Goal: Task Accomplishment & Management: Manage account settings

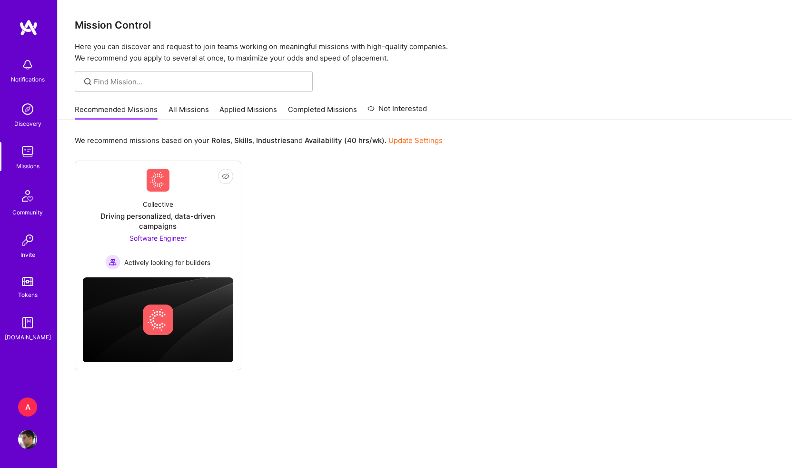
click at [408, 253] on div "Not Interested Collective Driving personalized, data-driven campaigns Software …" at bounding box center [425, 265] width 700 height 210
click at [159, 225] on div "Driving personalized, data-driven campaigns" at bounding box center [158, 221] width 150 height 20
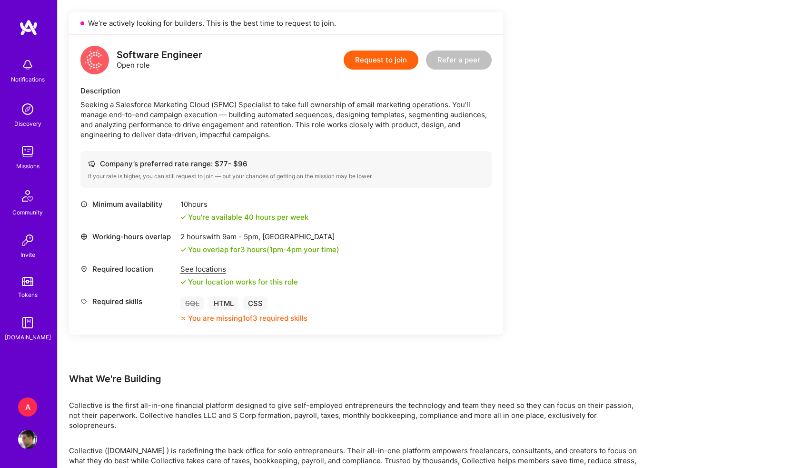
scroll to position [149, 0]
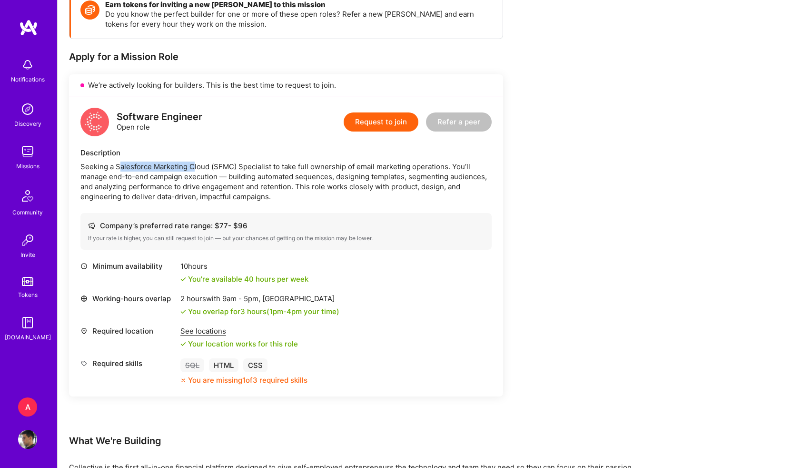
drag, startPoint x: 118, startPoint y: 162, endPoint x: 192, endPoint y: 165, distance: 74.3
click at [192, 165] on div "Seeking a Salesforce Marketing Cloud (SFMC) Specialist to take full ownership o…" at bounding box center [285, 181] width 411 height 40
click at [249, 164] on div "Seeking a Salesforce Marketing Cloud (SFMC) Specialist to take full ownership o…" at bounding box center [285, 181] width 411 height 40
drag, startPoint x: 249, startPoint y: 164, endPoint x: 268, endPoint y: 165, distance: 19.5
click at [268, 165] on div "Seeking a Salesforce Marketing Cloud (SFMC) Specialist to take full ownership o…" at bounding box center [285, 181] width 411 height 40
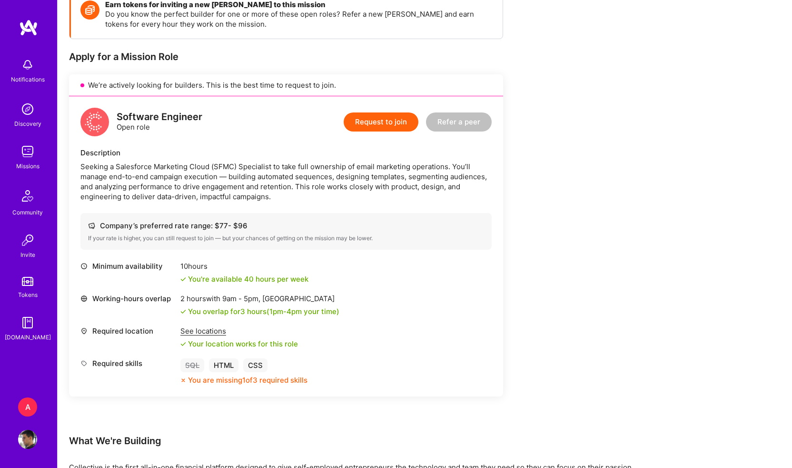
click at [298, 165] on div "Seeking a Salesforce Marketing Cloud (SFMC) Specialist to take full ownership o…" at bounding box center [285, 181] width 411 height 40
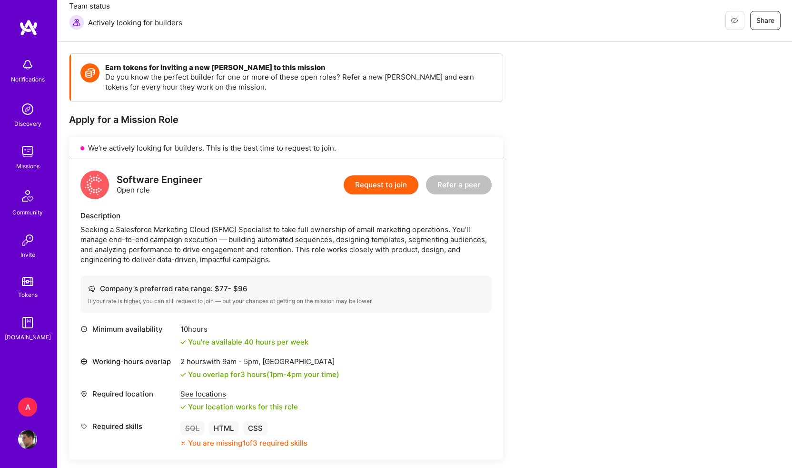
scroll to position [71, 0]
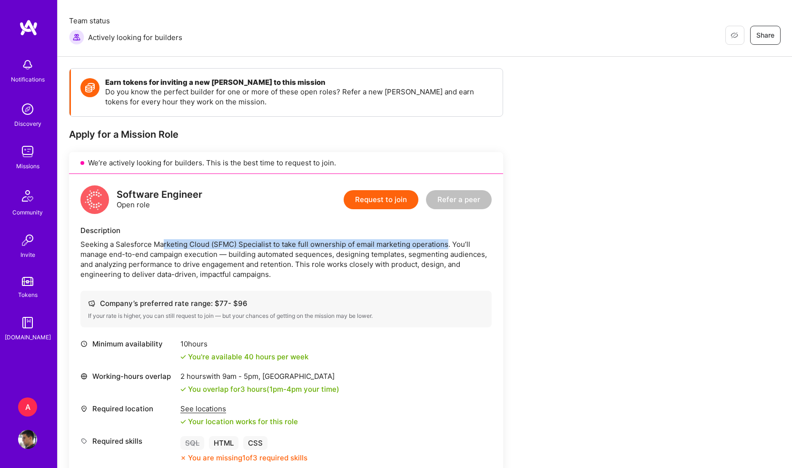
drag, startPoint x: 447, startPoint y: 240, endPoint x: 161, endPoint y: 248, distance: 285.8
click at [161, 248] on div "Seeking a Salesforce Marketing Cloud (SFMC) Specialist to take full ownership o…" at bounding box center [285, 259] width 411 height 40
drag, startPoint x: 108, startPoint y: 255, endPoint x: 204, endPoint y: 248, distance: 97.0
click at [204, 248] on div "Seeking a Salesforce Marketing Cloud (SFMC) Specialist to take full ownership o…" at bounding box center [285, 259] width 411 height 40
click at [221, 252] on div "Seeking a Salesforce Marketing Cloud (SFMC) Specialist to take full ownership o…" at bounding box center [285, 259] width 411 height 40
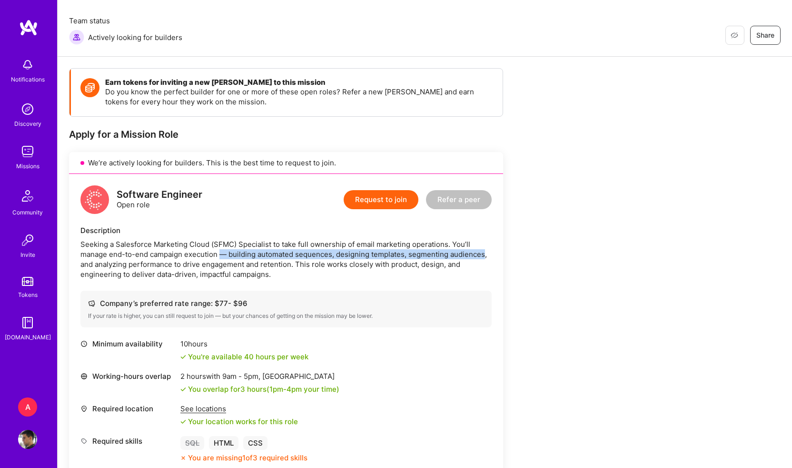
drag, startPoint x: 221, startPoint y: 252, endPoint x: 466, endPoint y: 258, distance: 244.8
click at [466, 258] on div "Seeking a Salesforce Marketing Cloud (SFMC) Specialist to take full ownership o…" at bounding box center [285, 259] width 411 height 40
click at [469, 260] on div "Seeking a Salesforce Marketing Cloud (SFMC) Specialist to take full ownership o…" at bounding box center [285, 259] width 411 height 40
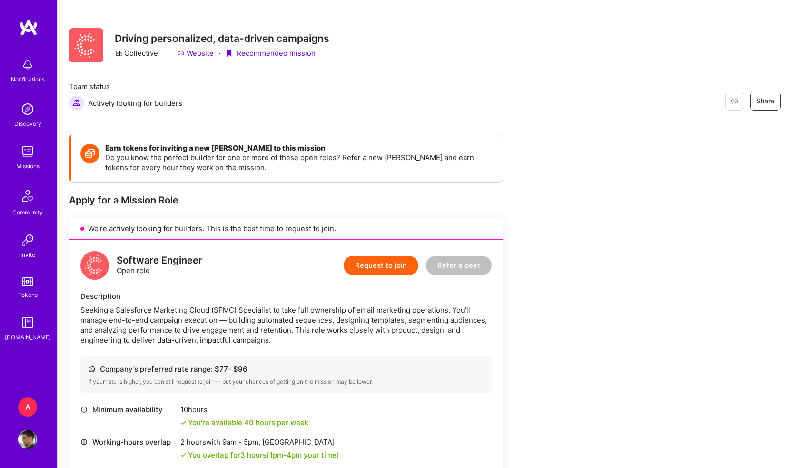
scroll to position [0, 0]
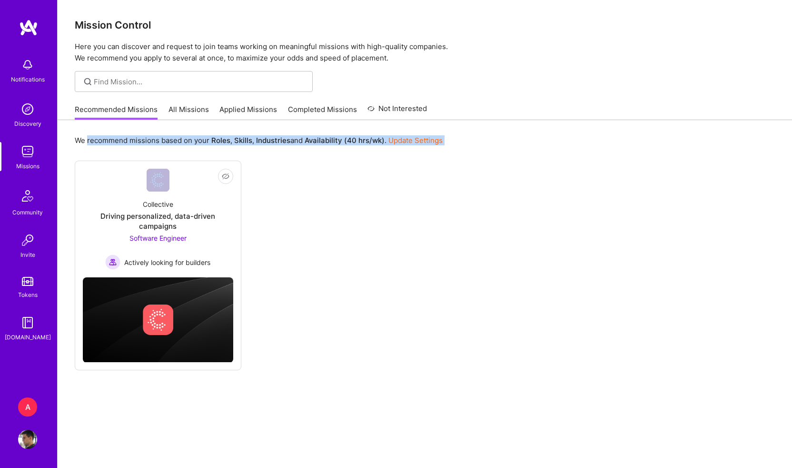
drag, startPoint x: 87, startPoint y: 140, endPoint x: 178, endPoint y: 149, distance: 90.9
click at [178, 149] on div "We recommend missions based on your Roles , Skills , Industries and Availabilit…" at bounding box center [425, 307] width 735 height 374
click at [221, 144] on b "Roles" at bounding box center [220, 140] width 19 height 9
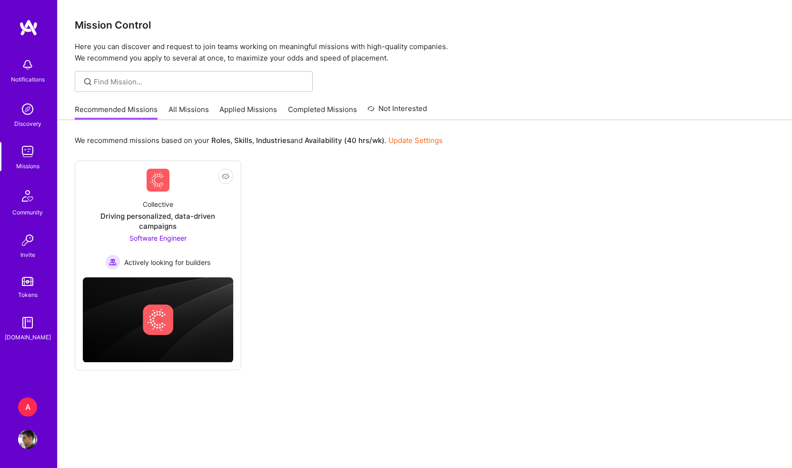
drag, startPoint x: 221, startPoint y: 144, endPoint x: 295, endPoint y: 141, distance: 74.3
click at [295, 141] on p "We recommend missions based on your Roles , Skills , Industries and Availabilit…" at bounding box center [259, 140] width 368 height 10
click at [327, 141] on b "Availability (40 hrs/wk)" at bounding box center [345, 140] width 80 height 9
click at [413, 139] on link "Update Settings" at bounding box center [416, 140] width 54 height 9
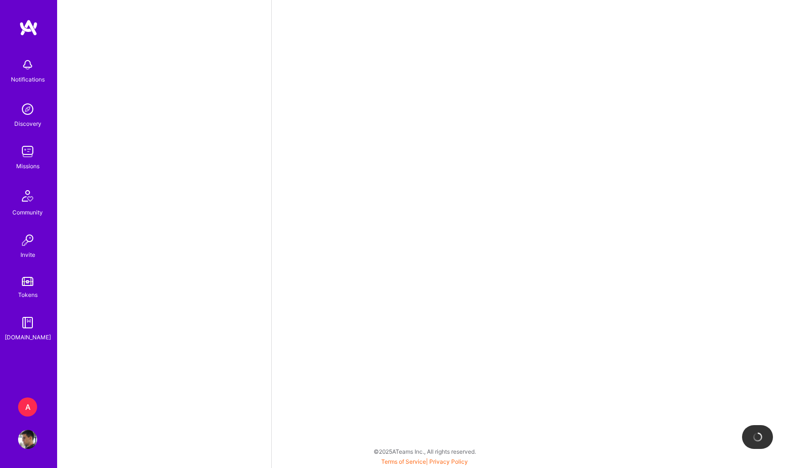
select select "BR"
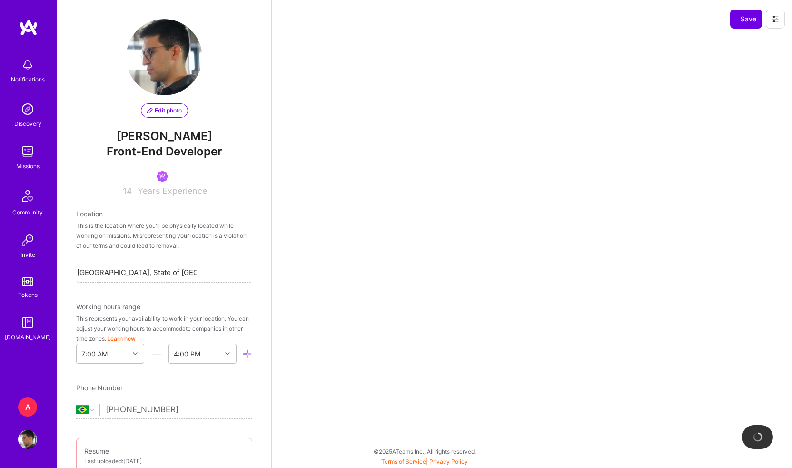
scroll to position [390, 0]
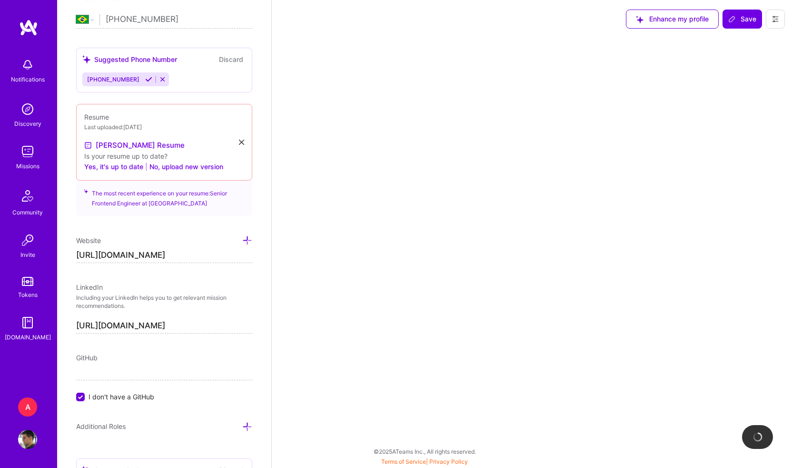
select select "Right Now"
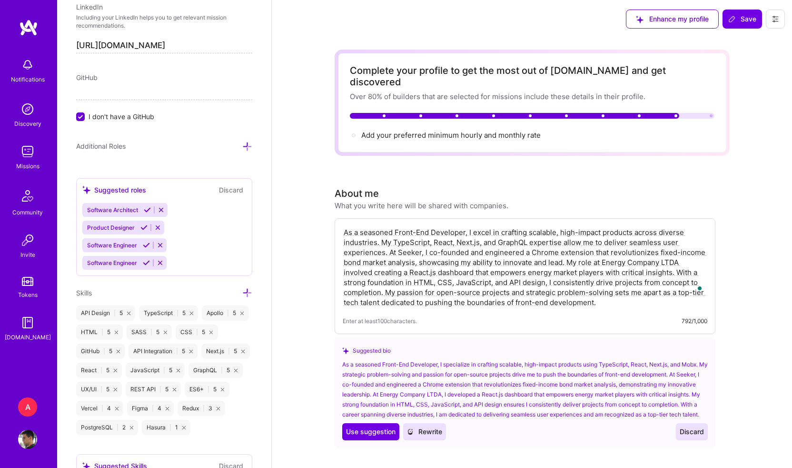
scroll to position [670, 0]
click at [144, 244] on icon at bounding box center [146, 244] width 7 height 7
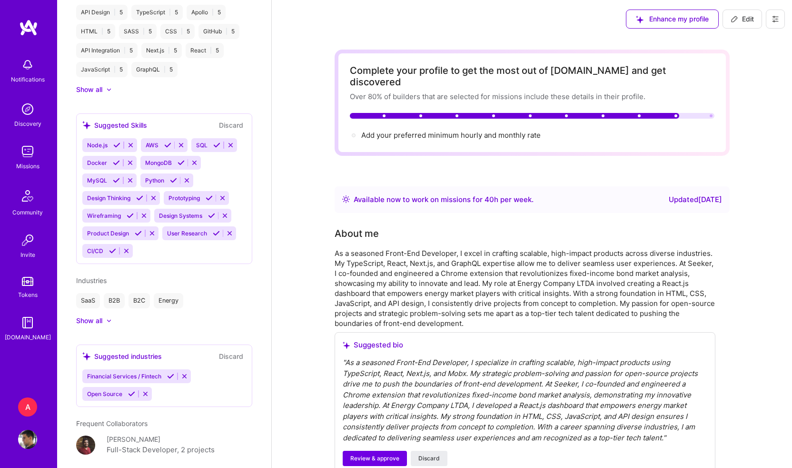
scroll to position [772, 0]
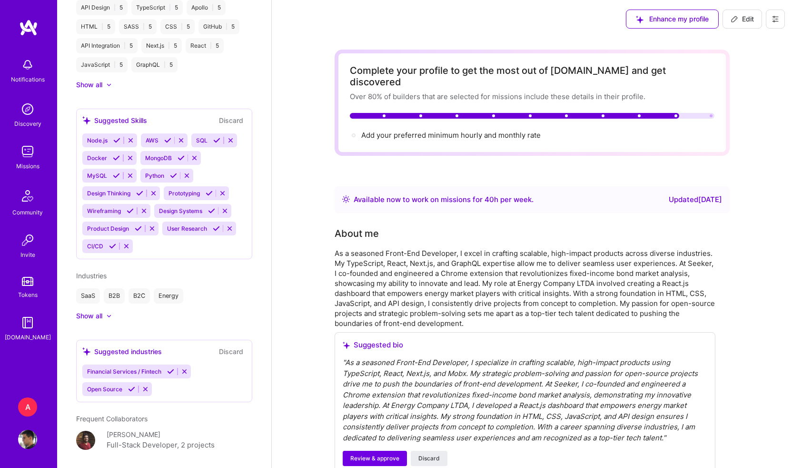
click at [235, 115] on button "Discard" at bounding box center [231, 120] width 30 height 11
click at [169, 368] on icon at bounding box center [170, 371] width 7 height 7
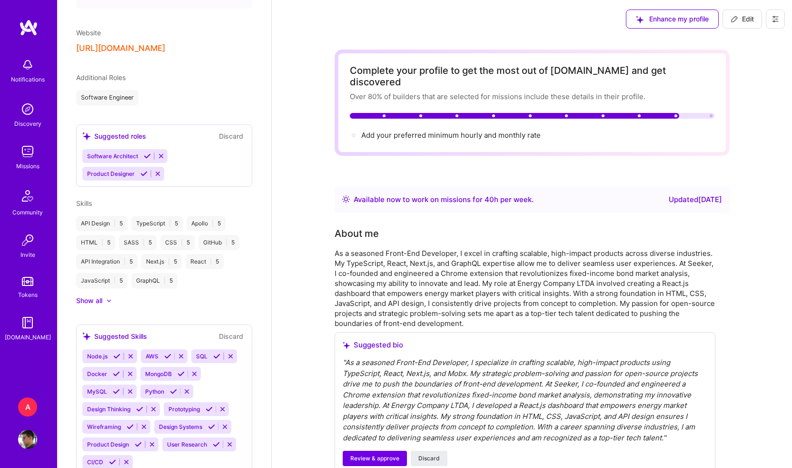
scroll to position [555, 0]
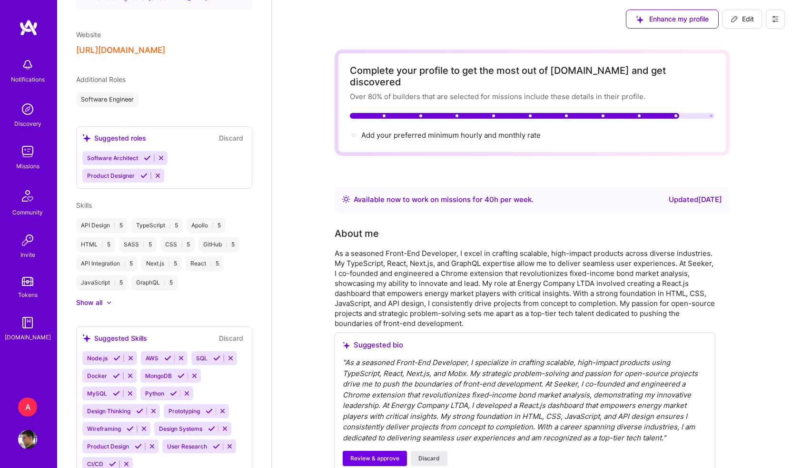
click at [162, 154] on icon at bounding box center [161, 157] width 7 height 7
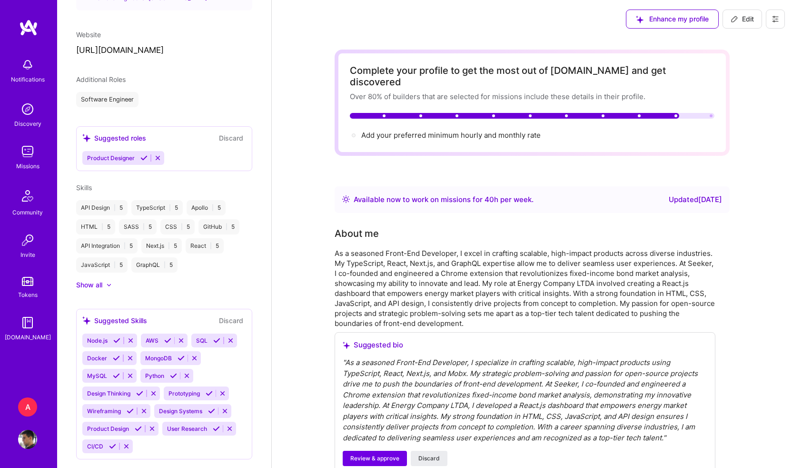
click at [159, 154] on icon at bounding box center [157, 157] width 7 height 7
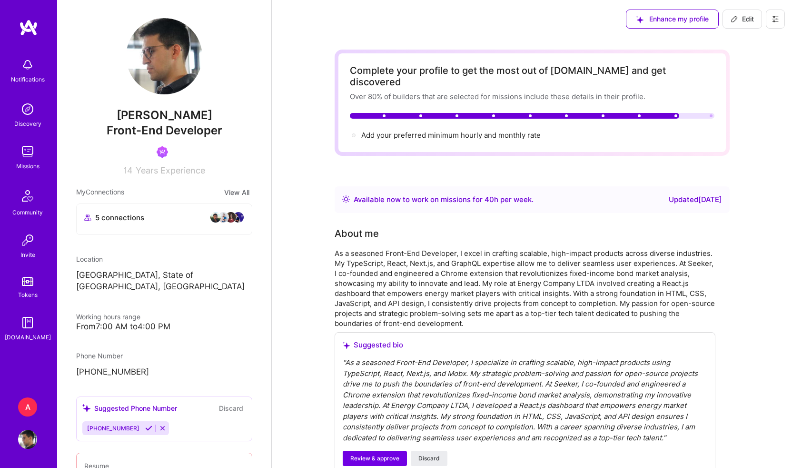
scroll to position [0, 0]
click at [35, 32] on img at bounding box center [28, 27] width 19 height 17
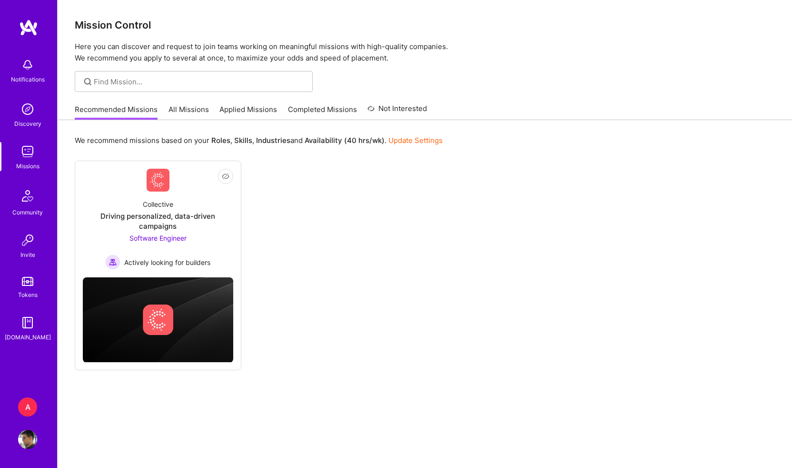
click at [323, 110] on link "Completed Missions" at bounding box center [322, 112] width 69 height 16
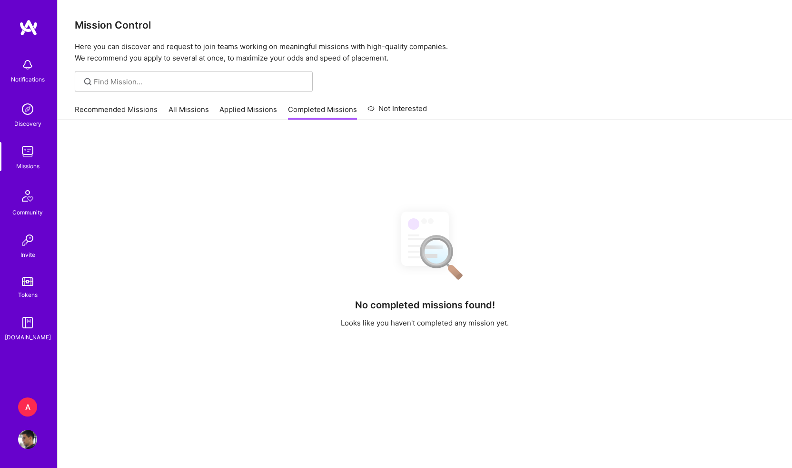
click at [390, 113] on link "Not Interested" at bounding box center [398, 111] width 60 height 17
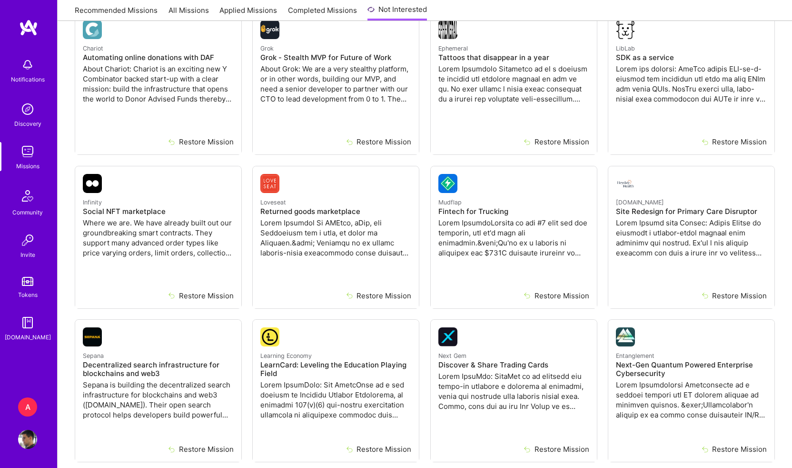
scroll to position [734, 0]
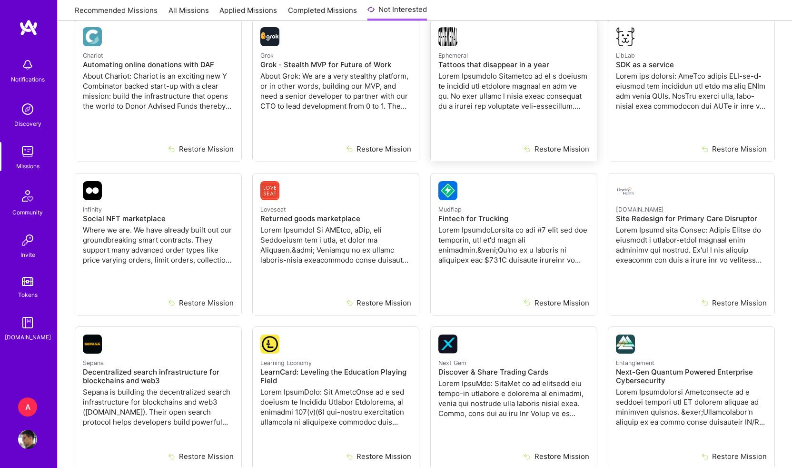
click at [465, 65] on h4 "Tattoos that disappear in a year" at bounding box center [514, 64] width 151 height 9
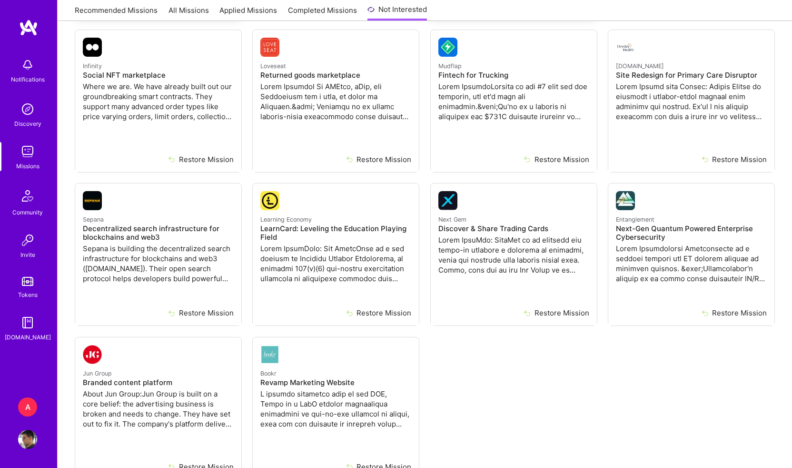
scroll to position [936, 0]
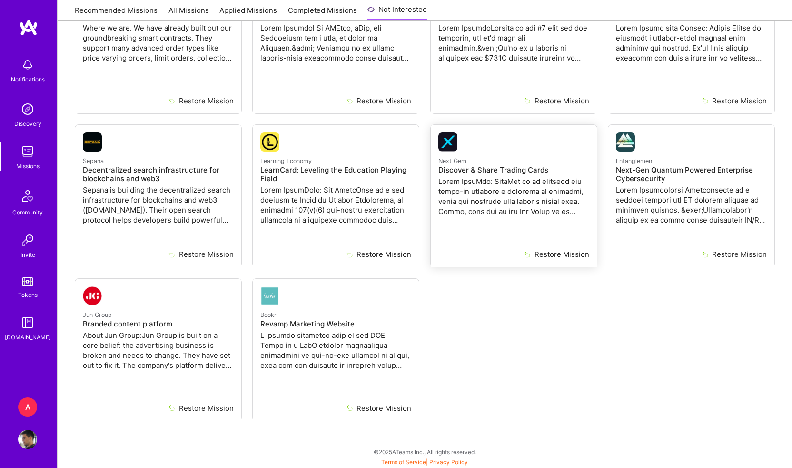
click at [485, 161] on p "Next Gem" at bounding box center [514, 160] width 151 height 10
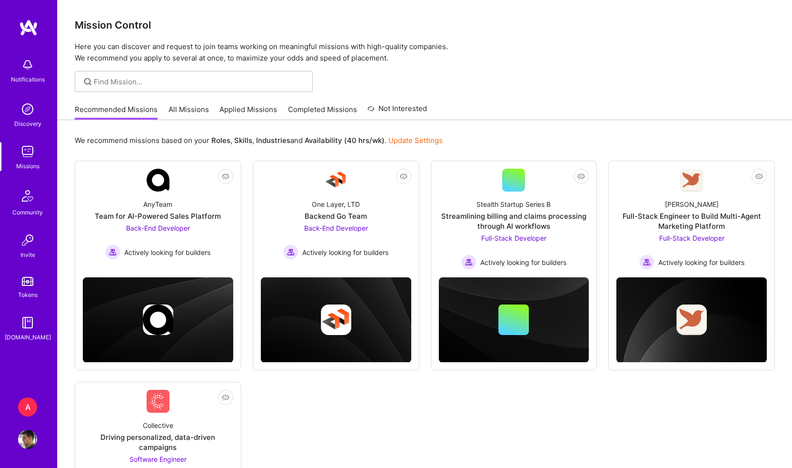
click at [187, 104] on link "All Missions" at bounding box center [189, 112] width 40 height 16
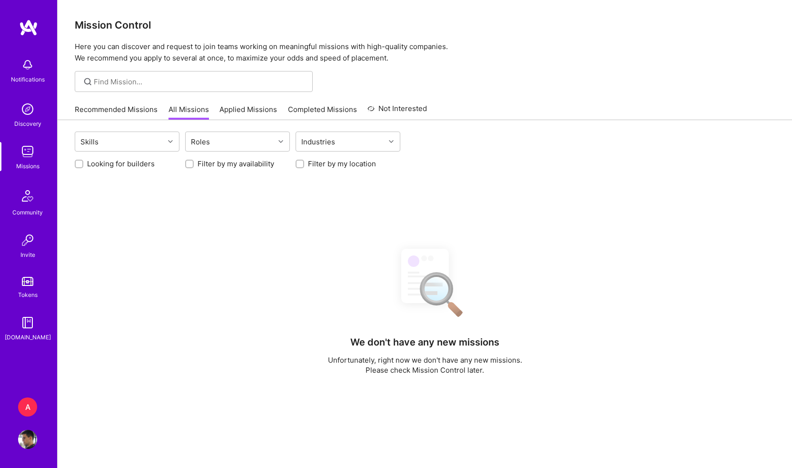
click at [126, 100] on div "Recommended Missions All Missions Applied Missions Completed Missions Not Inter…" at bounding box center [251, 109] width 352 height 20
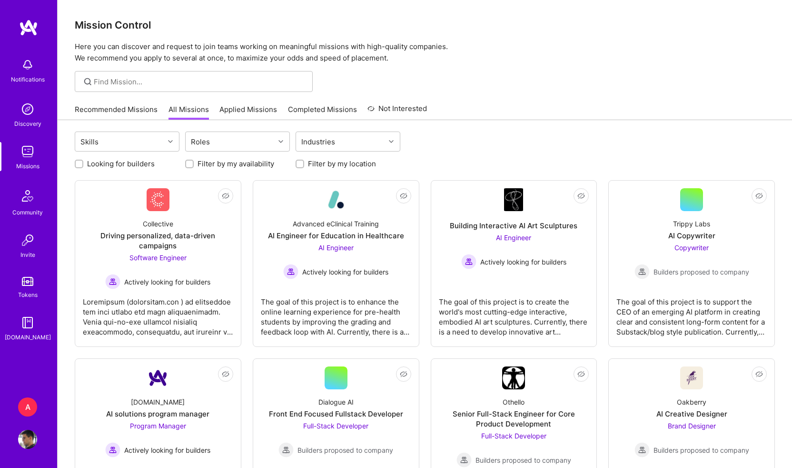
click at [110, 111] on link "Recommended Missions" at bounding box center [116, 112] width 83 height 16
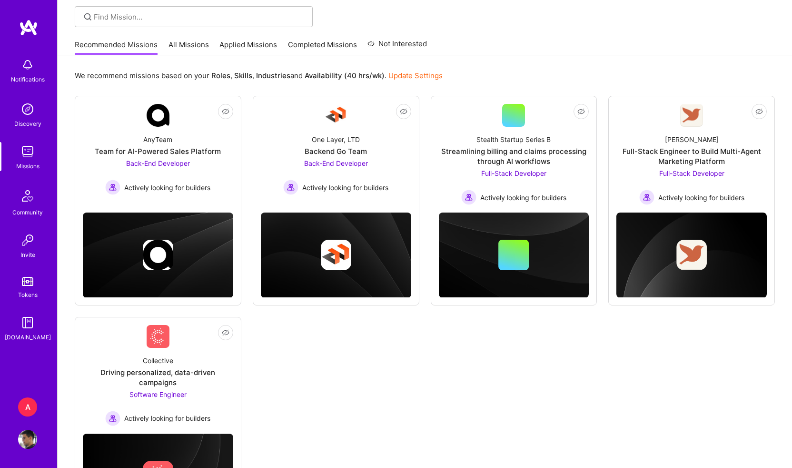
scroll to position [146, 0]
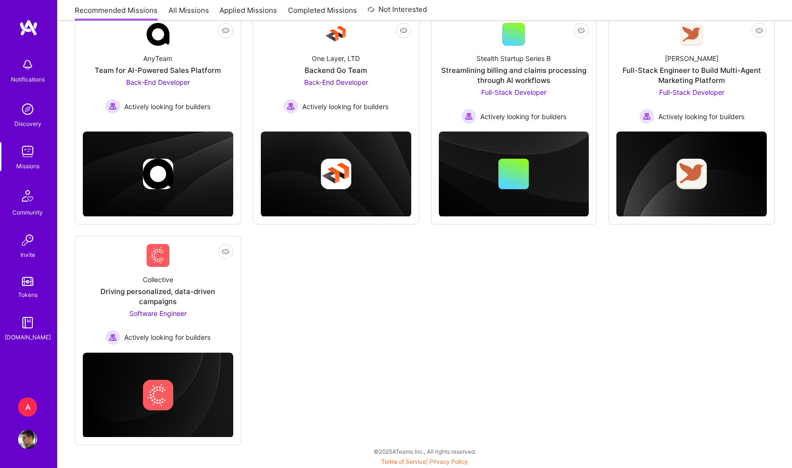
click at [278, 322] on div "Not Interested AnyTeam Team for AI-Powered Sales Platform Back-End Developer Ac…" at bounding box center [425, 230] width 700 height 430
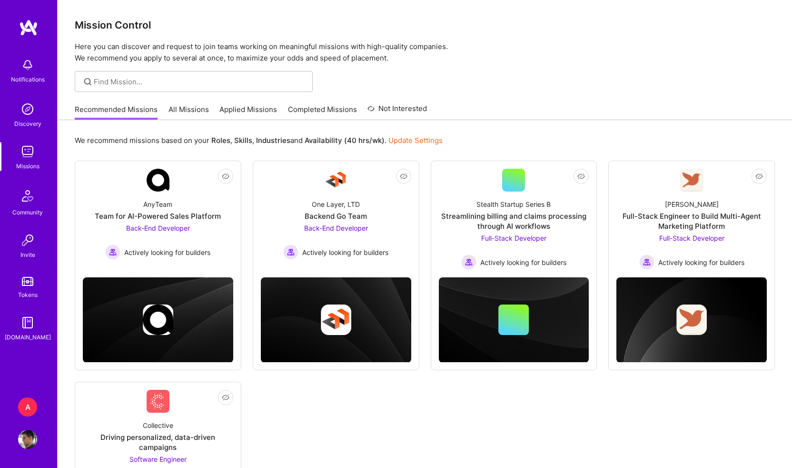
click at [408, 140] on link "Update Settings" at bounding box center [416, 140] width 54 height 9
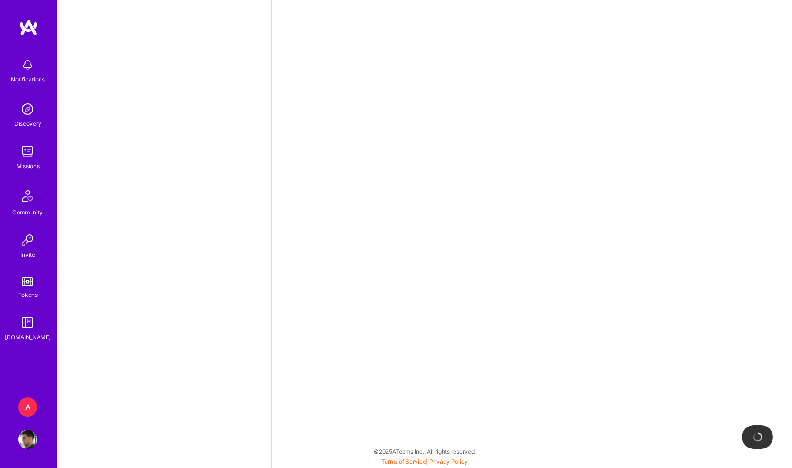
select select "BR"
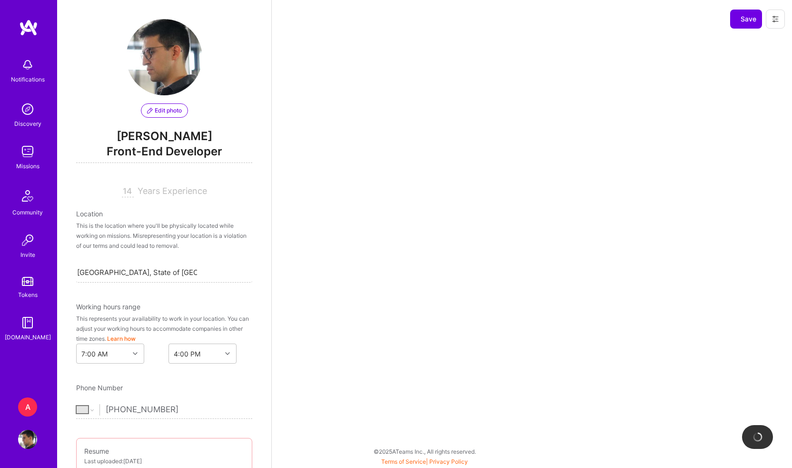
scroll to position [390, 0]
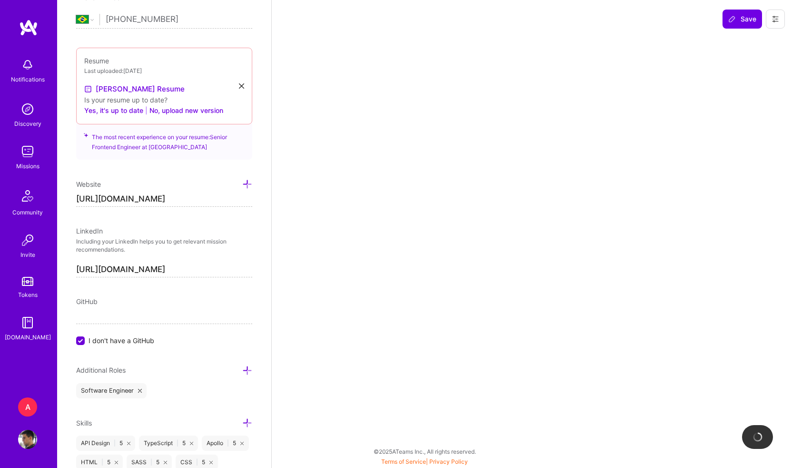
select select "Right Now"
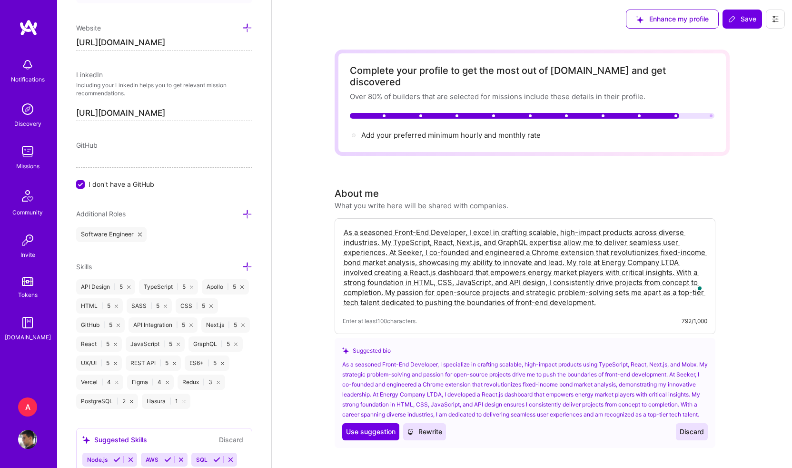
scroll to position [604, 0]
click at [140, 232] on icon at bounding box center [140, 232] width 4 height 4
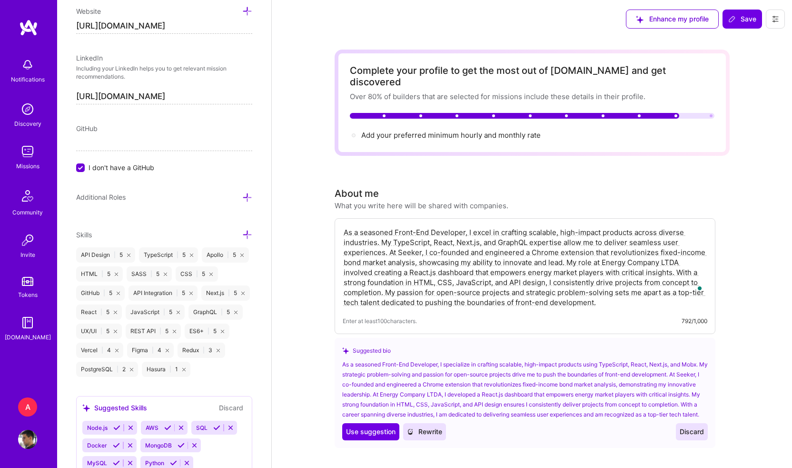
scroll to position [621, 0]
click at [110, 168] on span "I don't have a GitHub" at bounding box center [122, 165] width 66 height 10
click at [86, 168] on input "I don't have a GitHub" at bounding box center [81, 166] width 9 height 9
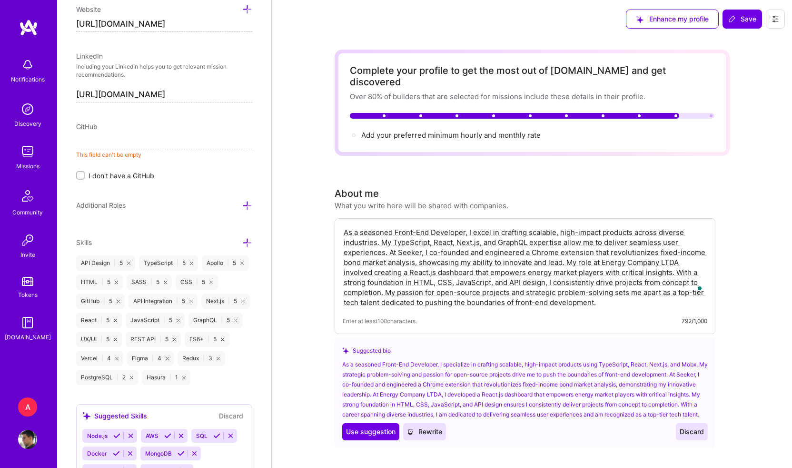
click at [195, 31] on input "[URL][DOMAIN_NAME]" at bounding box center [164, 24] width 176 height 15
click at [108, 145] on input at bounding box center [164, 141] width 176 height 15
paste input "[URL][DOMAIN_NAME]"
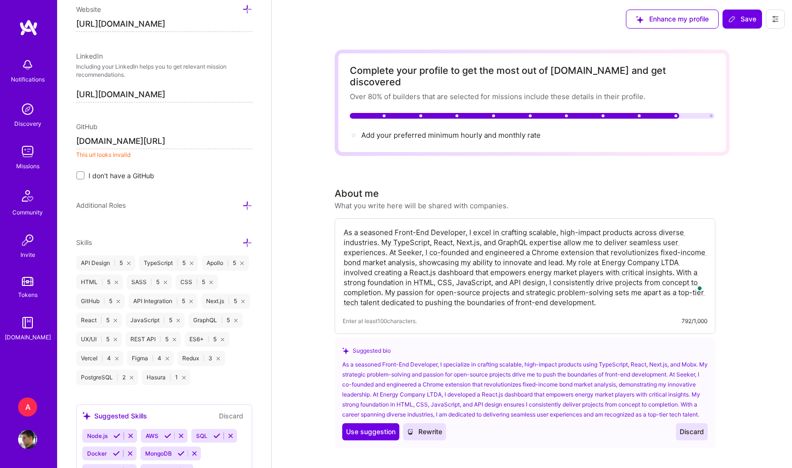
type input "[URL][DOMAIN_NAME]"
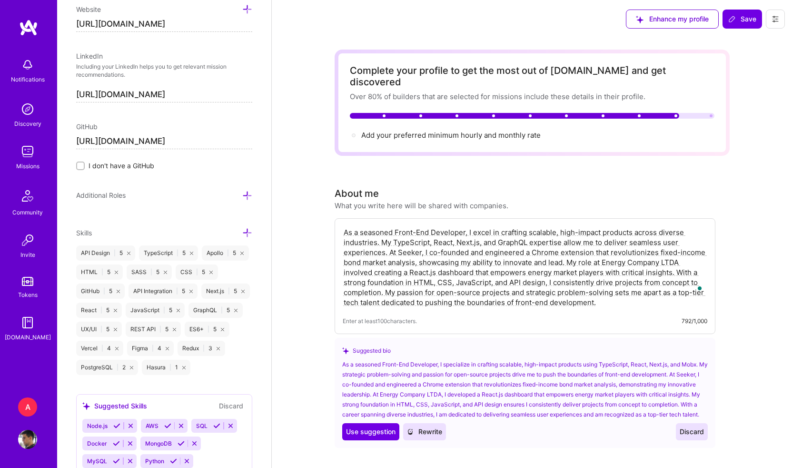
click at [122, 185] on div "Edit photo [PERSON_NAME] Front-End Developer 14 Years Experience Location This …" at bounding box center [164, 234] width 214 height 468
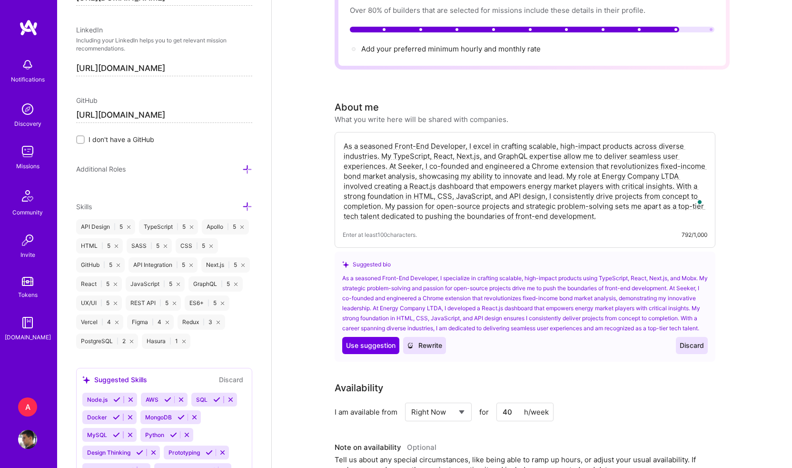
scroll to position [647, 0]
click at [245, 167] on icon at bounding box center [247, 170] width 10 height 10
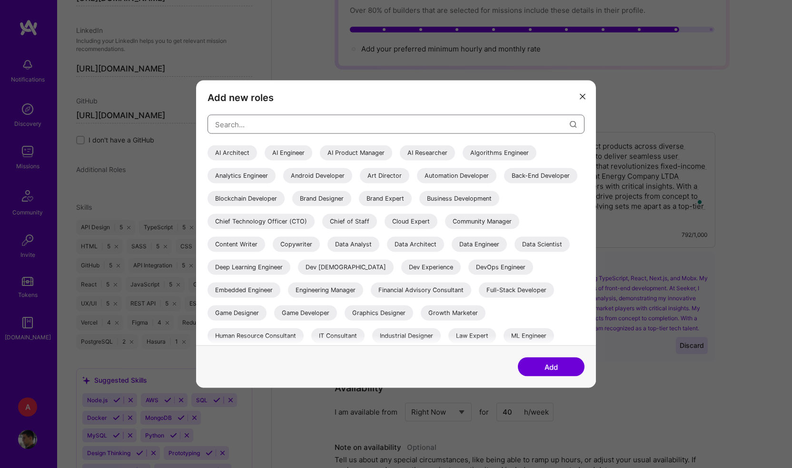
click at [244, 121] on input "modal" at bounding box center [392, 124] width 355 height 24
type input "front"
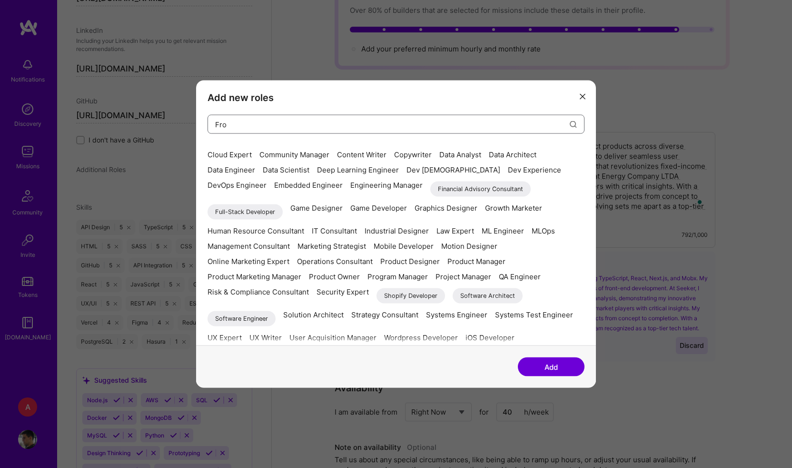
scroll to position [0, 0]
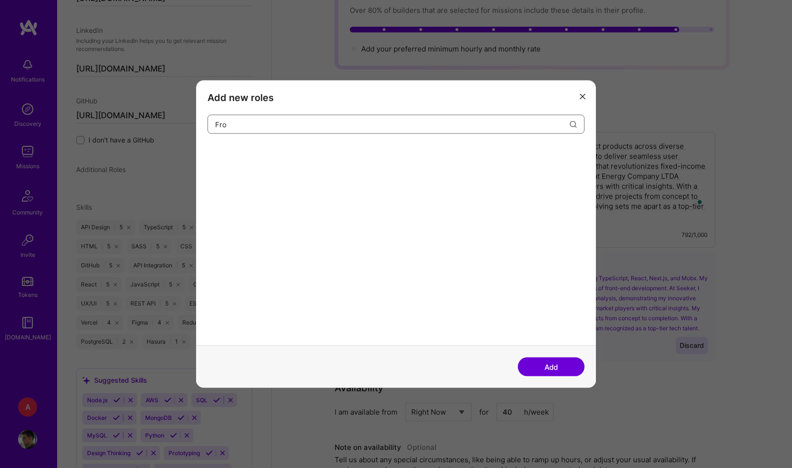
type input "Fro"
click at [584, 93] on icon "modal" at bounding box center [583, 96] width 6 height 6
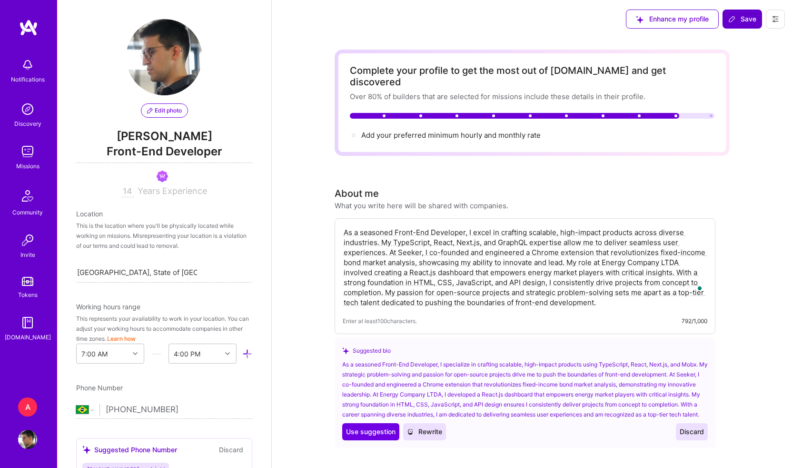
click at [742, 11] on button "Save" at bounding box center [743, 19] width 40 height 19
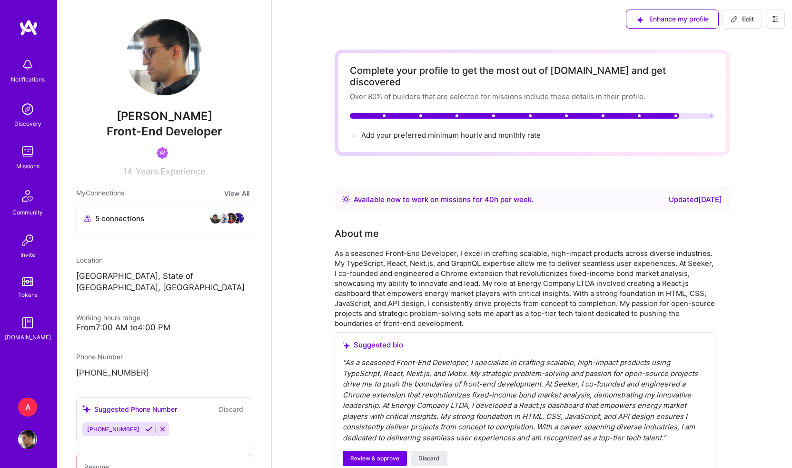
click at [32, 24] on img at bounding box center [28, 27] width 19 height 17
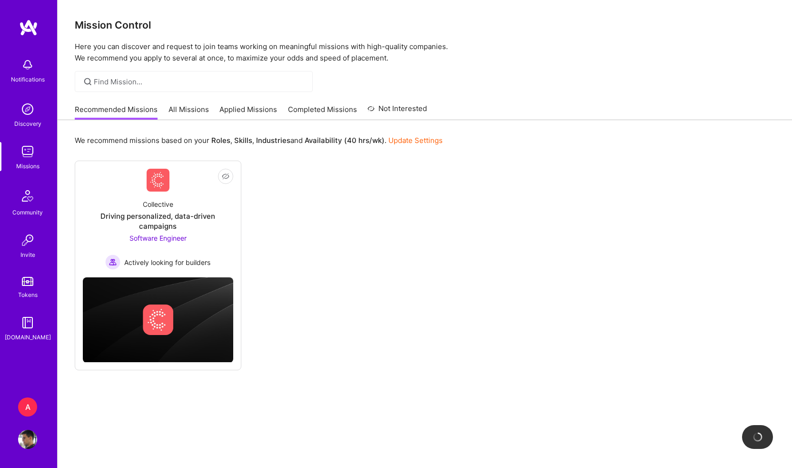
click at [198, 111] on link "All Missions" at bounding box center [189, 112] width 40 height 16
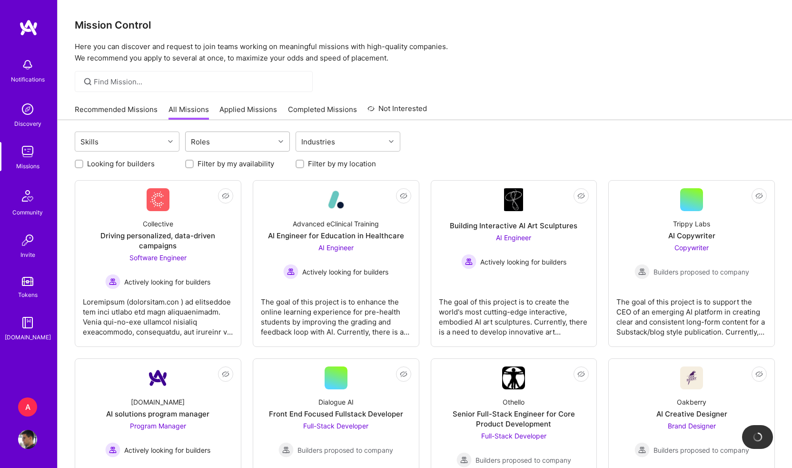
click at [210, 142] on div "Roles" at bounding box center [201, 142] width 24 height 14
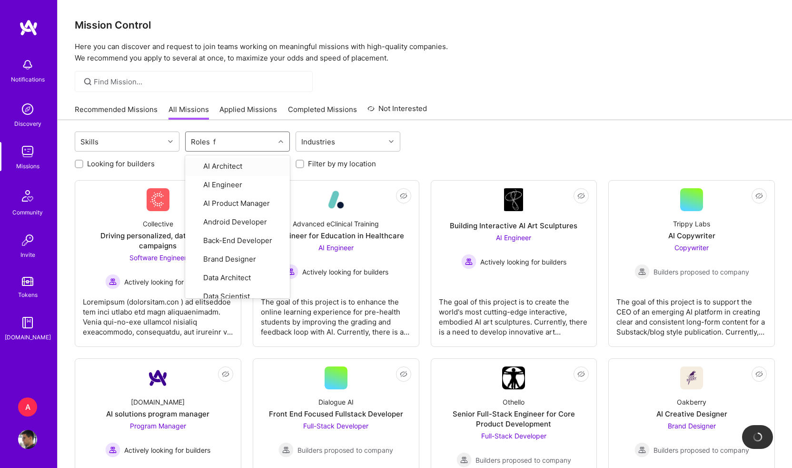
type input "fr"
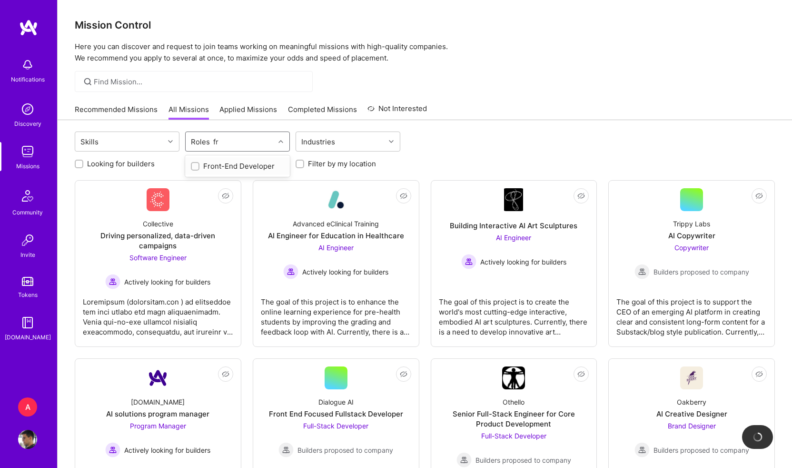
click at [217, 169] on div "Front-End Developer" at bounding box center [237, 166] width 93 height 10
checkbox input "true"
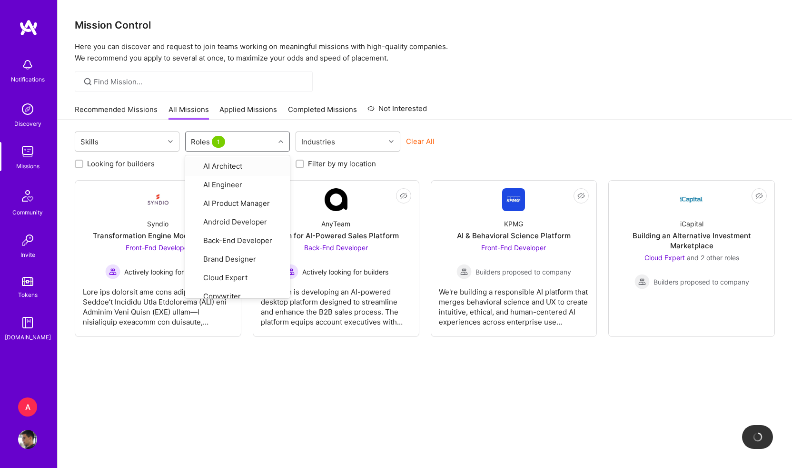
click at [573, 127] on div "Skills option Front-End Developer, selected. option AI Architect focused, 1 of …" at bounding box center [425, 307] width 735 height 374
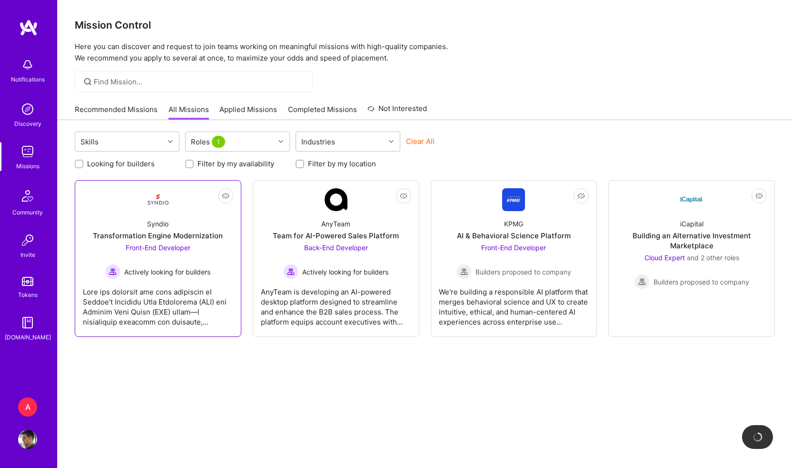
click at [166, 235] on div "Transformation Engine Modernization" at bounding box center [158, 235] width 130 height 10
click at [524, 234] on div "AI & Behavioral Science Platform" at bounding box center [514, 235] width 114 height 10
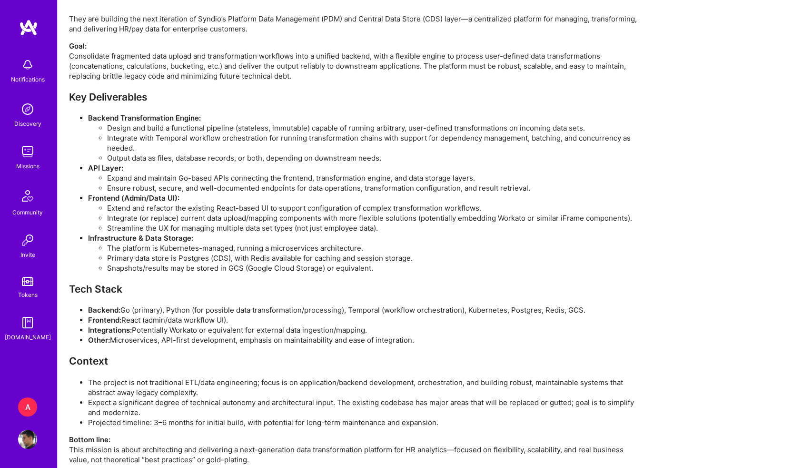
scroll to position [968, 0]
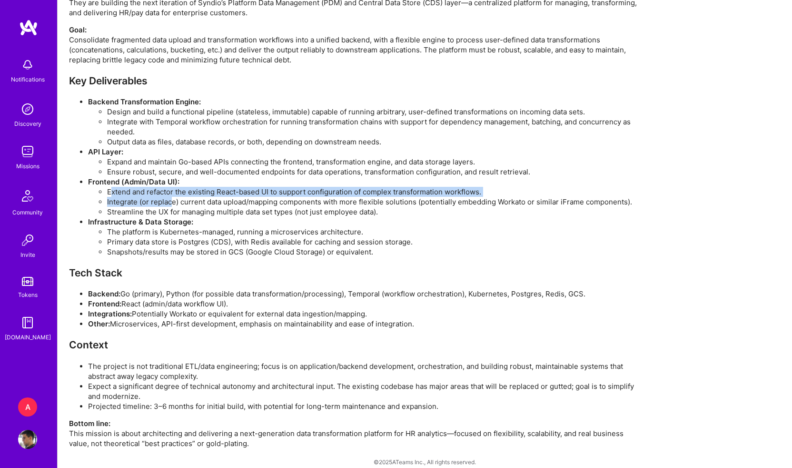
drag, startPoint x: 111, startPoint y: 182, endPoint x: 170, endPoint y: 188, distance: 59.4
click at [170, 188] on ul "Extend and refactor the existing React-based UI to support configuration of com…" at bounding box center [364, 202] width 552 height 30
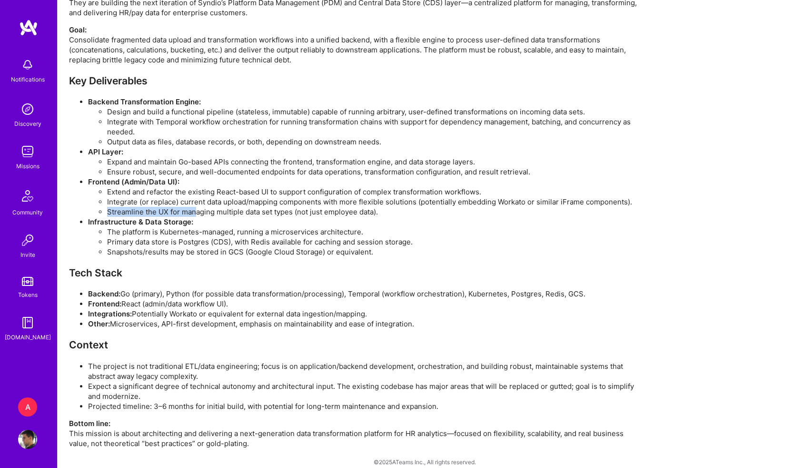
drag, startPoint x: 197, startPoint y: 198, endPoint x: 341, endPoint y: 196, distance: 143.8
click at [341, 207] on li "Streamline the UX for managing multiple data set types (not just employee data)." at bounding box center [373, 212] width 533 height 10
click at [386, 197] on li "Integrate (or replace) current data upload/mapping components with more flexibl…" at bounding box center [373, 202] width 533 height 10
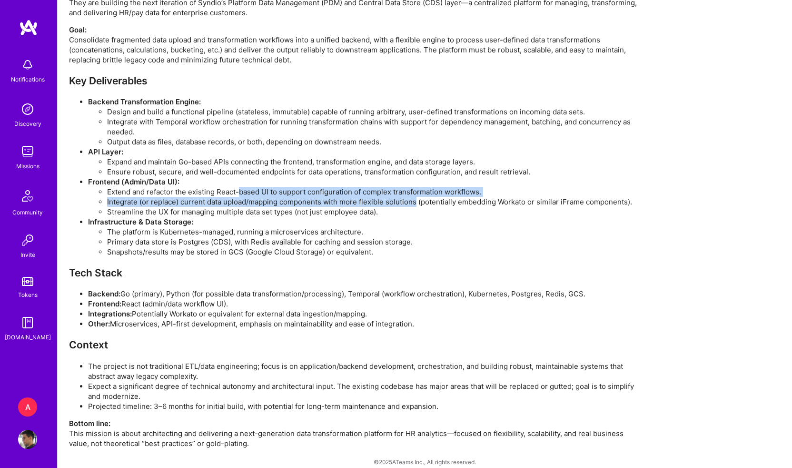
drag, startPoint x: 386, startPoint y: 196, endPoint x: 253, endPoint y: 184, distance: 133.3
click at [253, 187] on ul "Extend and refactor the existing React-based UI to support configuration of com…" at bounding box center [364, 202] width 552 height 30
click at [177, 207] on li "Streamline the UX for managing multiple data set types (not just employee data)." at bounding box center [373, 212] width 533 height 10
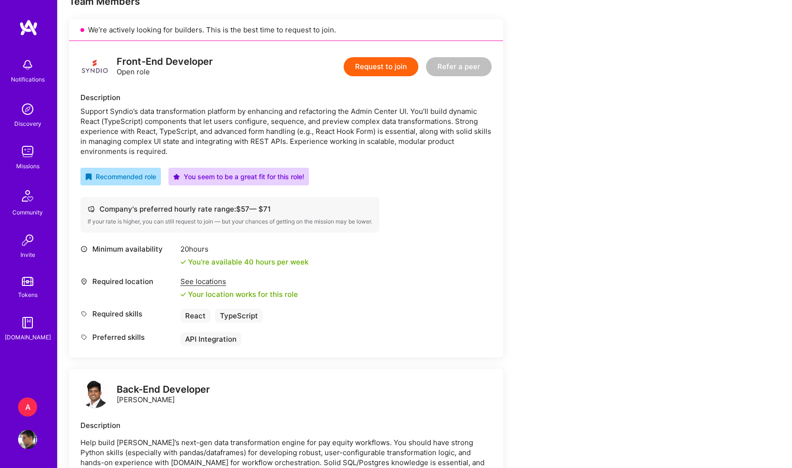
scroll to position [150, 0]
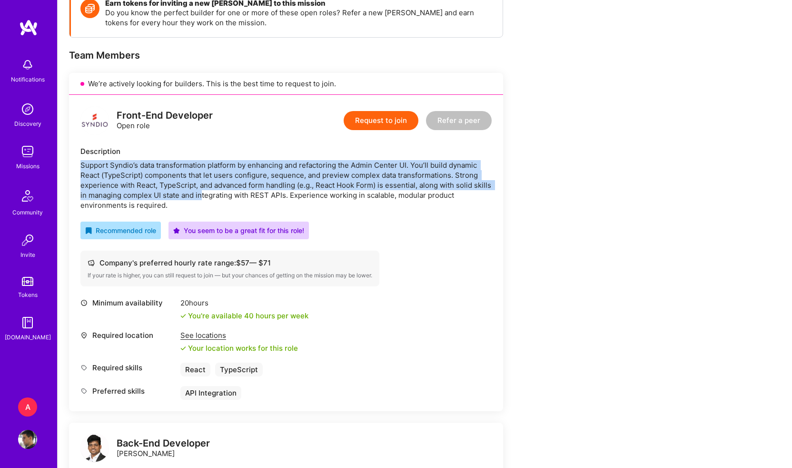
drag, startPoint x: 81, startPoint y: 164, endPoint x: 222, endPoint y: 197, distance: 144.4
click at [222, 197] on div "Support Syndio’s data transformation platform by enhancing and refactoring the …" at bounding box center [285, 185] width 411 height 50
click at [310, 196] on div "Support Syndio’s data transformation platform by enhancing and refactoring the …" at bounding box center [285, 185] width 411 height 50
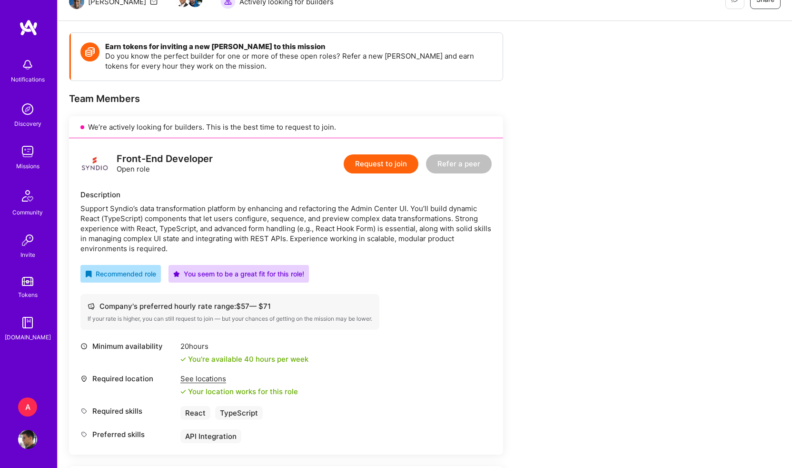
scroll to position [101, 0]
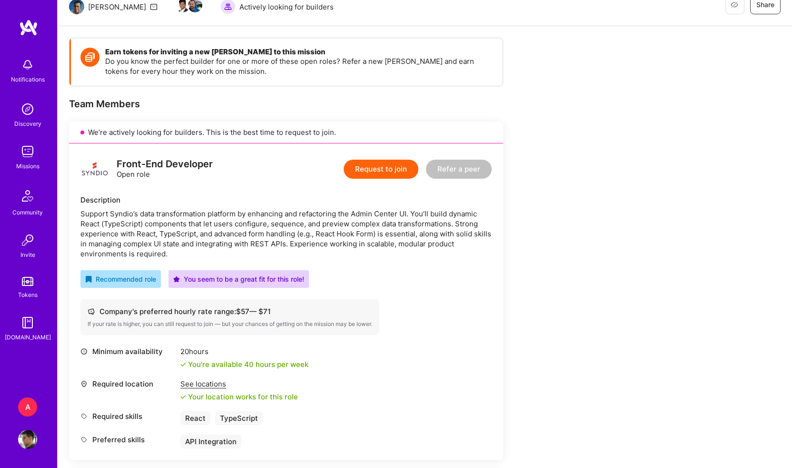
drag, startPoint x: 183, startPoint y: 367, endPoint x: 302, endPoint y: 358, distance: 118.9
click at [302, 358] on div "20 hours You're available 40 hours per week" at bounding box center [244, 357] width 128 height 23
click at [360, 368] on div "Minimum availability 20 hours You're available 40 hours per week" at bounding box center [285, 357] width 411 height 23
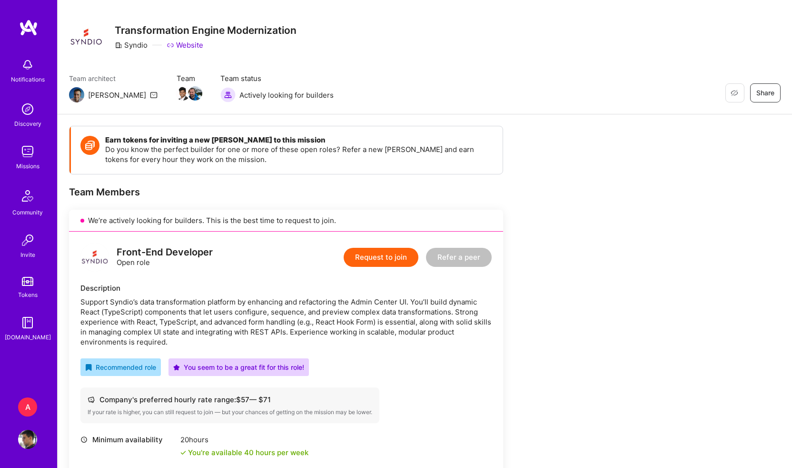
scroll to position [0, 0]
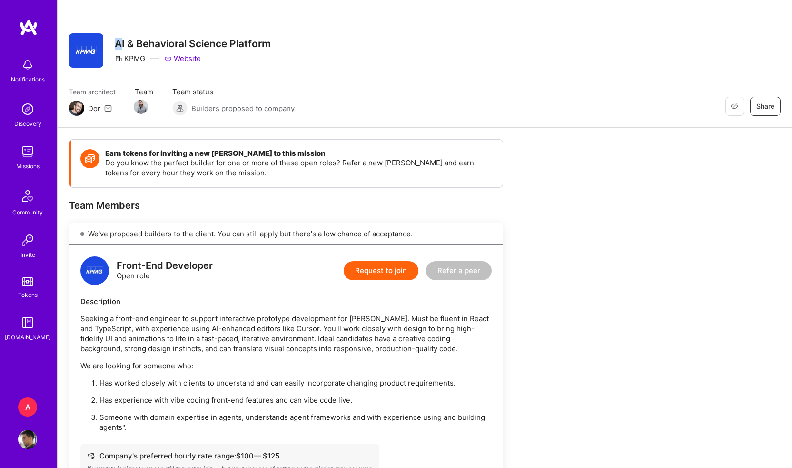
drag, startPoint x: 120, startPoint y: 46, endPoint x: 289, endPoint y: 33, distance: 169.0
click at [289, 33] on div "Restore Not Interested Share AI & Behavioral Science Platform KPMG Website" at bounding box center [425, 50] width 712 height 34
click at [358, 51] on div "Restore Not Interested Share AI & Behavioral Science Platform KPMG Website" at bounding box center [425, 50] width 712 height 34
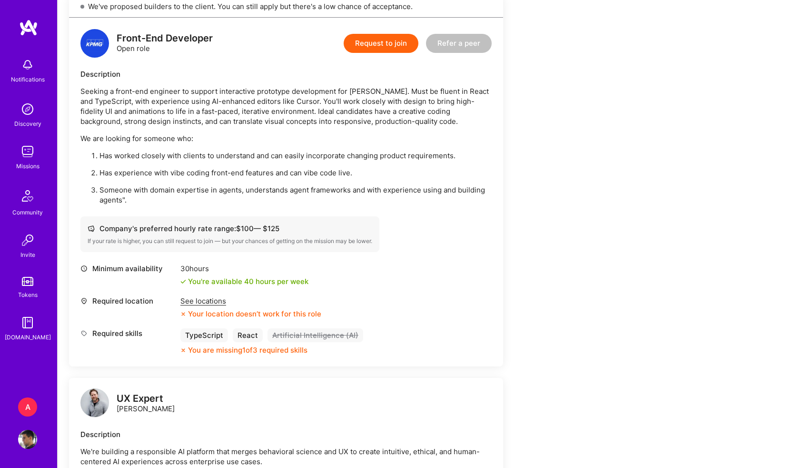
scroll to position [111, 0]
